Goal: Information Seeking & Learning: Check status

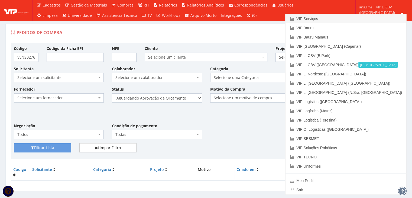
drag, startPoint x: 373, startPoint y: 19, endPoint x: 371, endPoint y: 20, distance: 3.0
click at [373, 19] on link "VIP Serviços" at bounding box center [346, 18] width 121 height 9
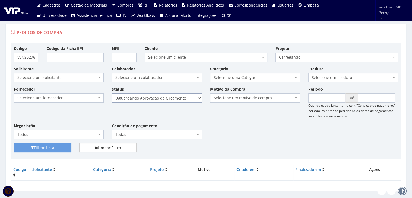
click at [188, 99] on select "Selecione um status Cancelado Aguardando Aprovação Diretoria Pedido Aprovado Ag…" at bounding box center [157, 97] width 90 height 9
select select "1"
click at [112, 93] on select "Selecione um status Cancelado Aguardando Aprovação Diretoria Pedido Aprovado Ag…" at bounding box center [157, 97] width 90 height 9
click at [57, 147] on button "Filtrar Lista" at bounding box center [42, 147] width 57 height 9
click at [178, 97] on select "Selecione um status Cancelado Aguardando Aprovação Diretoria Pedido Aprovado Ag…" at bounding box center [157, 97] width 90 height 9
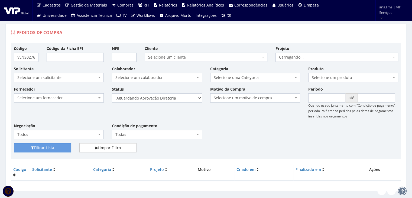
select select "4"
click at [112, 93] on select "Selecione um status Cancelado Aguardando Aprovação Diretoria Pedido Aprovado Ag…" at bounding box center [157, 97] width 90 height 9
click at [50, 147] on button "Filtrar Lista" at bounding box center [42, 147] width 57 height 9
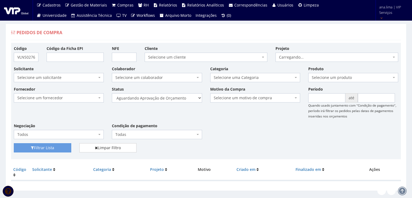
scroll to position [11, 0]
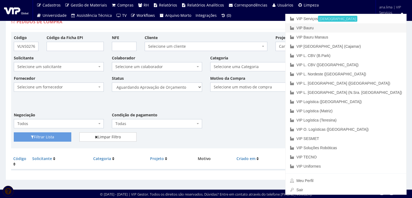
drag, startPoint x: 388, startPoint y: 25, endPoint x: 232, endPoint y: 80, distance: 165.3
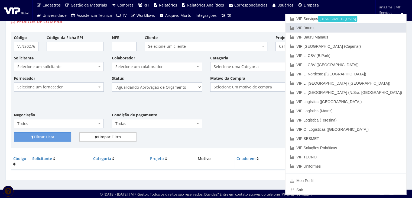
click at [387, 25] on link "VIP Bauru" at bounding box center [346, 27] width 121 height 9
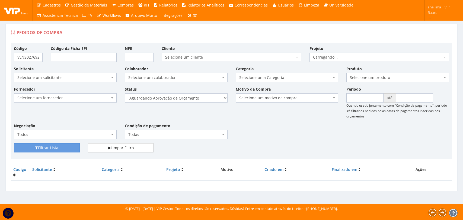
click at [197, 101] on select "Selecione um status Cancelado Aguardando Aprovação Diretoria Pedido Aprovado Ag…" at bounding box center [176, 97] width 103 height 9
select select "1"
click at [125, 93] on select "Selecione um status Cancelado Aguardando Aprovação Diretoria Pedido Aprovado Ag…" at bounding box center [176, 97] width 103 height 9
click at [66, 148] on button "Filtrar Lista" at bounding box center [47, 147] width 66 height 9
click at [215, 101] on select "Selecione um status Cancelado Aguardando Aprovação Diretoria Pedido Aprovado Ag…" at bounding box center [176, 97] width 103 height 9
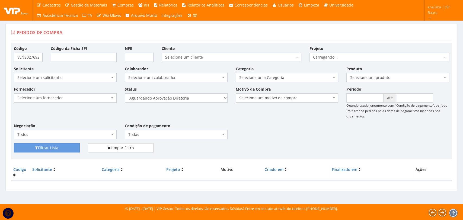
select select "4"
click at [125, 93] on select "Selecione um status Cancelado Aguardando Aprovação Diretoria Pedido Aprovado Ag…" at bounding box center [176, 97] width 103 height 9
click at [73, 151] on button "Filtrar Lista" at bounding box center [47, 147] width 66 height 9
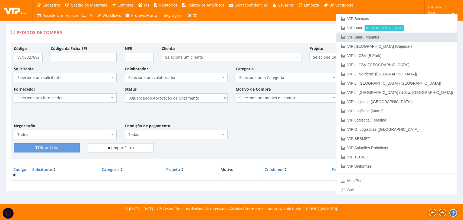
drag, startPoint x: 430, startPoint y: 35, endPoint x: 237, endPoint y: 112, distance: 208.1
click at [430, 35] on link "VIP Bauru Manaus" at bounding box center [396, 37] width 121 height 9
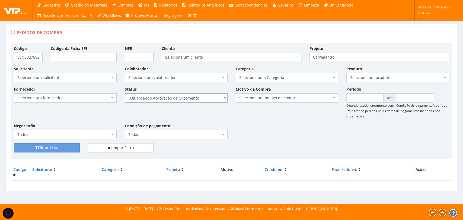
click at [199, 98] on select "Selecione um status Cancelado Aguardando Aprovação Diretoria Pedido Aprovado Ag…" at bounding box center [176, 97] width 103 height 9
select select "1"
click at [125, 93] on select "Selecione um status Cancelado Aguardando Aprovação Diretoria Pedido Aprovado Ag…" at bounding box center [176, 97] width 103 height 9
click at [53, 147] on button "Filtrar Lista" at bounding box center [47, 147] width 66 height 9
drag, startPoint x: 0, startPoint y: 0, endPoint x: 195, endPoint y: 98, distance: 218.6
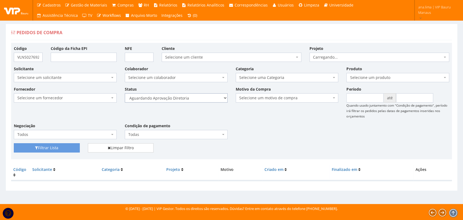
click at [195, 98] on select "Selecione um status Cancelado Aguardando Aprovação Diretoria Pedido Aprovado Ag…" at bounding box center [176, 97] width 103 height 9
select select "4"
click at [125, 93] on select "Selecione um status Cancelado Aguardando Aprovação Diretoria Pedido Aprovado Ag…" at bounding box center [176, 97] width 103 height 9
click at [62, 149] on button "Filtrar Lista" at bounding box center [47, 147] width 66 height 9
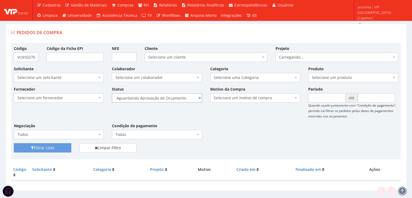
click at [180, 99] on select "Selecione um status Cancelado Aguardando Aprovação Diretoria Pedido Aprovado Ag…" at bounding box center [157, 97] width 90 height 9
select select "1"
click at [112, 93] on select "Selecione um status Cancelado Aguardando Aprovação Diretoria Pedido Aprovado Ag…" at bounding box center [157, 97] width 90 height 9
click at [59, 148] on button "Filtrar Lista" at bounding box center [42, 147] width 57 height 9
click at [179, 98] on select "Selecione um status Cancelado Aguardando Aprovação Diretoria Pedido Aprovado Ag…" at bounding box center [157, 97] width 90 height 9
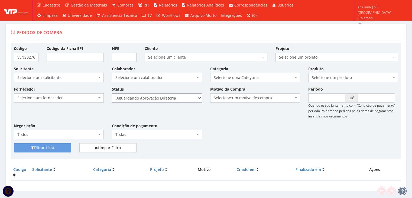
select select "4"
click at [112, 93] on select "Selecione um status Cancelado Aguardando Aprovação Diretoria Pedido Aprovado Ag…" at bounding box center [157, 97] width 90 height 9
click at [61, 149] on button "Filtrar Lista" at bounding box center [42, 147] width 57 height 9
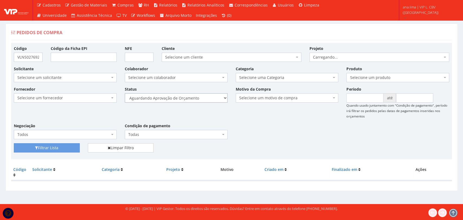
click at [189, 100] on select "Selecione um status Cancelado Aguardando Aprovação Diretoria Pedido Aprovado Ag…" at bounding box center [176, 97] width 103 height 9
select select "1"
click at [125, 93] on select "Selecione um status Cancelado Aguardando Aprovação Diretoria Pedido Aprovado Ag…" at bounding box center [176, 97] width 103 height 9
click at [68, 147] on button "Filtrar Lista" at bounding box center [47, 147] width 66 height 9
click at [198, 98] on select "Selecione um status Cancelado Aguardando Aprovação Diretoria Pedido Aprovado Ag…" at bounding box center [176, 97] width 103 height 9
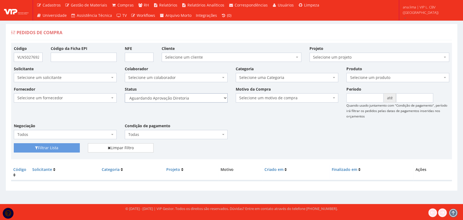
select select "4"
click at [125, 93] on select "Selecione um status Cancelado Aguardando Aprovação Diretoria Pedido Aprovado Ag…" at bounding box center [176, 97] width 103 height 9
click at [69, 148] on button "Filtrar Lista" at bounding box center [47, 147] width 66 height 9
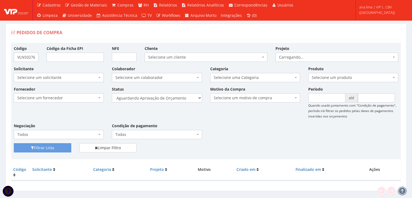
click at [170, 97] on select "Selecione um status Cancelado Aguardando Aprovação Diretoria Pedido Aprovado Ag…" at bounding box center [157, 97] width 90 height 9
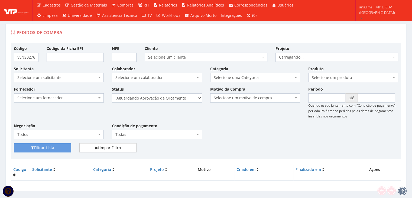
select select "1"
click at [112, 93] on select "Selecione um status Cancelado Aguardando Aprovação Diretoria Pedido Aprovado Ag…" at bounding box center [157, 97] width 90 height 9
click at [59, 146] on button "Filtrar Lista" at bounding box center [42, 147] width 57 height 9
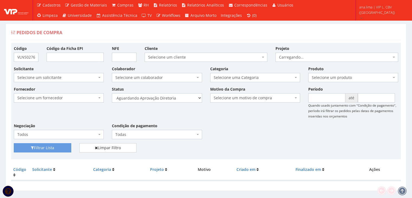
click at [175, 99] on select "Selecione um status Cancelado Aguardando Aprovação Diretoria Pedido Aprovado Ag…" at bounding box center [157, 97] width 90 height 9
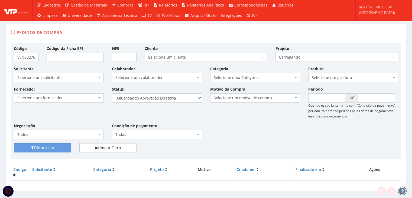
select select "4"
click at [112, 93] on select "Selecione um status Cancelado Aguardando Aprovação Diretoria Pedido Aprovado Ag…" at bounding box center [157, 97] width 90 height 9
drag, startPoint x: 69, startPoint y: 149, endPoint x: 76, endPoint y: 146, distance: 7.6
click at [69, 149] on button "Filtrar Lista" at bounding box center [42, 147] width 57 height 9
click at [189, 98] on select "Selecione um status Cancelado Aguardando Aprovação Diretoria Pedido Aprovado Ag…" at bounding box center [157, 97] width 90 height 9
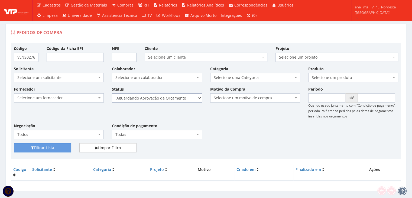
select select "1"
click at [112, 93] on select "Selecione um status Cancelado Aguardando Aprovação Diretoria Pedido Aprovado Ag…" at bounding box center [157, 97] width 90 height 9
click at [62, 146] on button "Filtrar Lista" at bounding box center [42, 147] width 57 height 9
drag, startPoint x: 0, startPoint y: 0, endPoint x: 179, endPoint y: 102, distance: 206.3
click at [179, 100] on select "Selecione um status Cancelado Aguardando Aprovação Diretoria Pedido Aprovado Ag…" at bounding box center [157, 97] width 90 height 9
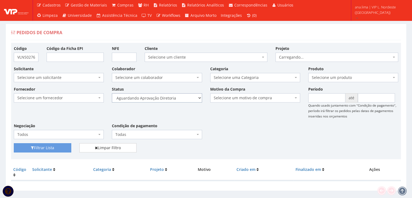
select select "4"
click at [112, 93] on select "Selecione um status Cancelado Aguardando Aprovação Diretoria Pedido Aprovado Ag…" at bounding box center [157, 97] width 90 height 9
click at [62, 144] on button "Filtrar Lista" at bounding box center [42, 147] width 57 height 9
click at [187, 96] on select "Selecione um status Cancelado Aguardando Aprovação Diretoria Pedido Aprovado Ag…" at bounding box center [157, 97] width 90 height 9
select select "1"
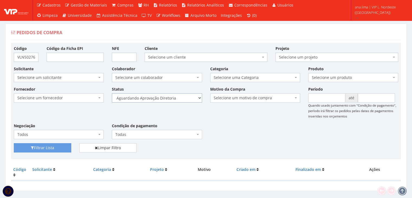
click at [112, 93] on select "Selecione um status Cancelado Aguardando Aprovação Diretoria Pedido Aprovado Ag…" at bounding box center [157, 97] width 90 height 9
click at [62, 147] on button "Filtrar Lista" at bounding box center [42, 147] width 57 height 9
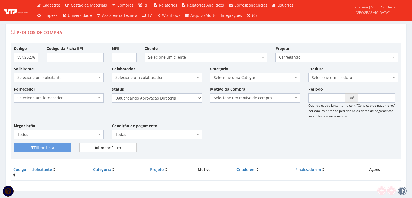
click at [180, 99] on select "Selecione um status Cancelado Aguardando Aprovação Diretoria Pedido Aprovado Ag…" at bounding box center [157, 97] width 90 height 9
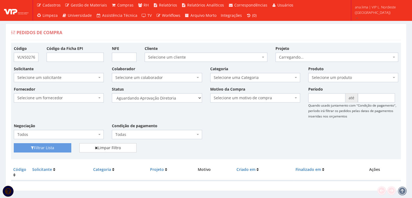
select select "4"
click at [112, 93] on select "Selecione um status Cancelado Aguardando Aprovação Diretoria Pedido Aprovado Ag…" at bounding box center [157, 97] width 90 height 9
click at [68, 148] on button "Filtrar Lista" at bounding box center [42, 147] width 57 height 9
click at [190, 98] on select "Selecione um status Cancelado Aguardando Aprovação Diretoria Pedido Aprovado Ag…" at bounding box center [157, 97] width 90 height 9
select select "1"
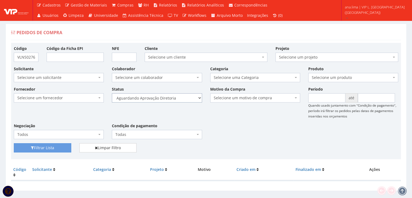
click at [112, 93] on select "Selecione um status Cancelado Aguardando Aprovação Diretoria Pedido Aprovado Ag…" at bounding box center [157, 97] width 90 height 9
click at [65, 147] on button "Filtrar Lista" at bounding box center [42, 147] width 57 height 9
click at [180, 99] on select "Selecione um status Cancelado Aguardando Aprovação Diretoria Pedido Aprovado Ag…" at bounding box center [157, 97] width 90 height 9
select select "4"
click at [112, 93] on select "Selecione um status Cancelado Aguardando Aprovação Diretoria Pedido Aprovado Ag…" at bounding box center [157, 97] width 90 height 9
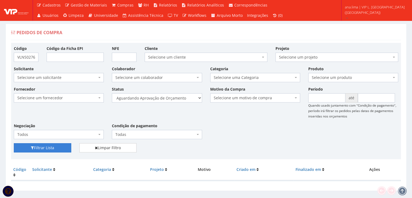
click at [65, 148] on button "Filtrar Lista" at bounding box center [42, 147] width 57 height 9
click at [191, 99] on select "Selecione um status Cancelado Aguardando Aprovação Diretoria Pedido Aprovado Ag…" at bounding box center [157, 97] width 90 height 9
select select "1"
click at [112, 93] on select "Selecione um status Cancelado Aguardando Aprovação Diretoria Pedido Aprovado Ag…" at bounding box center [157, 97] width 90 height 9
click at [62, 146] on button "Filtrar Lista" at bounding box center [42, 147] width 57 height 9
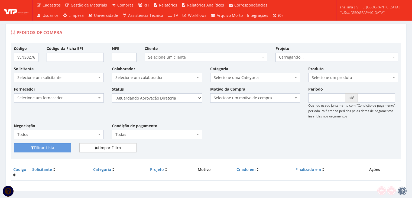
click at [178, 98] on select "Selecione um status Cancelado Aguardando Aprovação Diretoria Pedido Aprovado Ag…" at bounding box center [157, 97] width 90 height 9
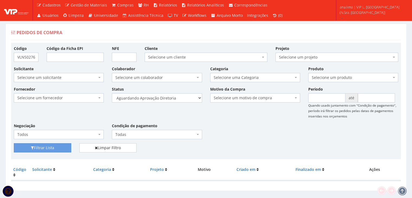
select select "4"
click at [112, 93] on select "Selecione um status Cancelado Aguardando Aprovação Diretoria Pedido Aprovado Ag…" at bounding box center [157, 97] width 90 height 9
click at [65, 149] on button "Filtrar Lista" at bounding box center [42, 147] width 57 height 9
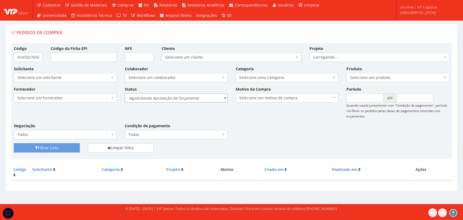
drag, startPoint x: 0, startPoint y: 0, endPoint x: 200, endPoint y: 98, distance: 223.0
click at [200, 98] on select "Selecione um status Cancelado Aguardando Aprovação Diretoria Pedido Aprovado Ag…" at bounding box center [176, 97] width 103 height 9
select select "1"
click at [125, 93] on select "Selecione um status Cancelado Aguardando Aprovação Diretoria Pedido Aprovado Ag…" at bounding box center [176, 97] width 103 height 9
click at [50, 150] on button "Filtrar Lista" at bounding box center [47, 147] width 66 height 9
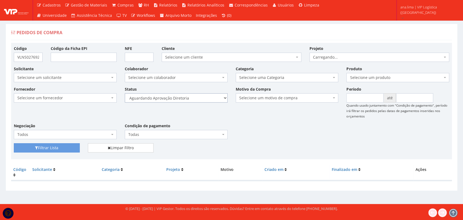
click at [212, 98] on select "Selecione um status Cancelado Aguardando Aprovação Diretoria Pedido Aprovado Ag…" at bounding box center [176, 97] width 103 height 9
select select "4"
click at [125, 93] on select "Selecione um status Cancelado Aguardando Aprovação Diretoria Pedido Aprovado Ag…" at bounding box center [176, 97] width 103 height 9
click at [69, 150] on button "Filtrar Lista" at bounding box center [47, 147] width 66 height 9
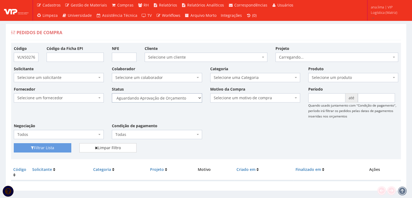
click at [185, 100] on select "Selecione um status Cancelado Aguardando Aprovação Diretoria Pedido Aprovado Ag…" at bounding box center [157, 97] width 90 height 9
select select "1"
click at [112, 93] on select "Selecione um status Cancelado Aguardando Aprovação Diretoria Pedido Aprovado Ag…" at bounding box center [157, 97] width 90 height 9
click at [64, 147] on button "Filtrar Lista" at bounding box center [42, 147] width 57 height 9
click at [191, 101] on select "Selecione um status Cancelado Aguardando Aprovação Diretoria Pedido Aprovado Ag…" at bounding box center [157, 97] width 90 height 9
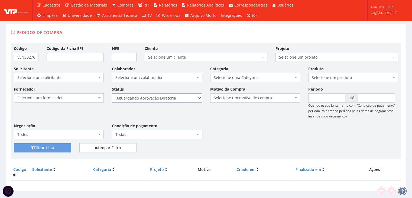
select select "4"
click at [112, 93] on select "Selecione um status Cancelado Aguardando Aprovação Diretoria Pedido Aprovado Ag…" at bounding box center [157, 97] width 90 height 9
click at [63, 147] on button "Filtrar Lista" at bounding box center [42, 147] width 57 height 9
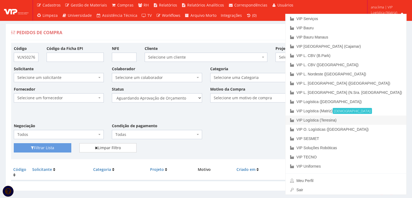
click at [388, 119] on link "VIP Logística (Teresina)" at bounding box center [346, 119] width 121 height 9
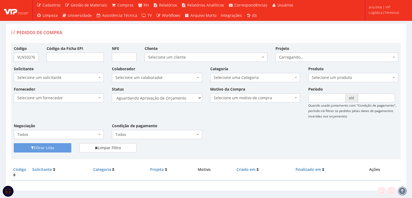
select select "1"
click at [112, 93] on select "Selecione um status Cancelado Aguardando Aprovação Diretoria Pedido Aprovado Ag…" at bounding box center [157, 97] width 90 height 9
click at [61, 149] on button "Filtrar Lista" at bounding box center [42, 147] width 57 height 9
click at [184, 98] on select "Selecione um status Cancelado Aguardando Aprovação Diretoria Pedido Aprovado Ag…" at bounding box center [157, 97] width 90 height 9
select select "4"
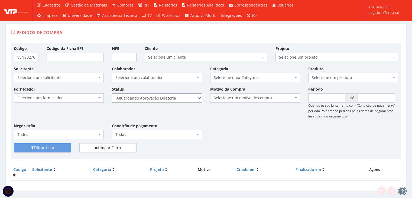
click at [112, 93] on select "Selecione um status Cancelado Aguardando Aprovação Diretoria Pedido Aprovado Ag…" at bounding box center [157, 97] width 90 height 9
click at [57, 146] on button "Filtrar Lista" at bounding box center [42, 147] width 57 height 9
click at [171, 95] on select "Selecione um status Cancelado Aguardando Aprovação Diretoria Pedido Aprovado Ag…" at bounding box center [157, 97] width 90 height 9
select select "1"
click at [112, 93] on select "Selecione um status Cancelado Aguardando Aprovação Diretoria Pedido Aprovado Ag…" at bounding box center [157, 97] width 90 height 9
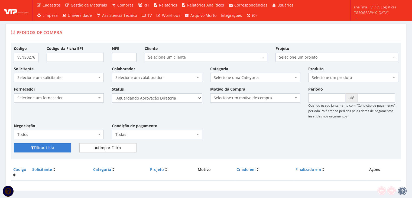
click at [65, 144] on button "Filtrar Lista" at bounding box center [42, 147] width 57 height 9
click at [190, 97] on select "Selecione um status Cancelado Aguardando Aprovação Diretoria Pedido Aprovado Ag…" at bounding box center [157, 97] width 90 height 9
select select "4"
click at [112, 93] on select "Selecione um status Cancelado Aguardando Aprovação Diretoria Pedido Aprovado Ag…" at bounding box center [157, 97] width 90 height 9
click at [54, 148] on button "Filtrar Lista" at bounding box center [42, 147] width 57 height 9
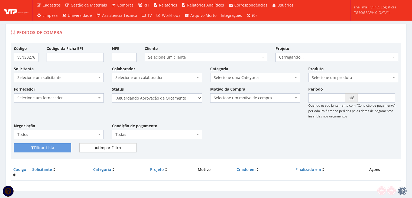
scroll to position [11, 0]
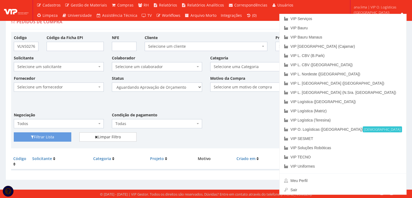
click at [251, 112] on div "Fornecedor Selecione um fornecedor ******** ******** 1000 MARCAS BRASIL 123 MIL…" at bounding box center [206, 103] width 393 height 57
